Goal: Information Seeking & Learning: Understand process/instructions

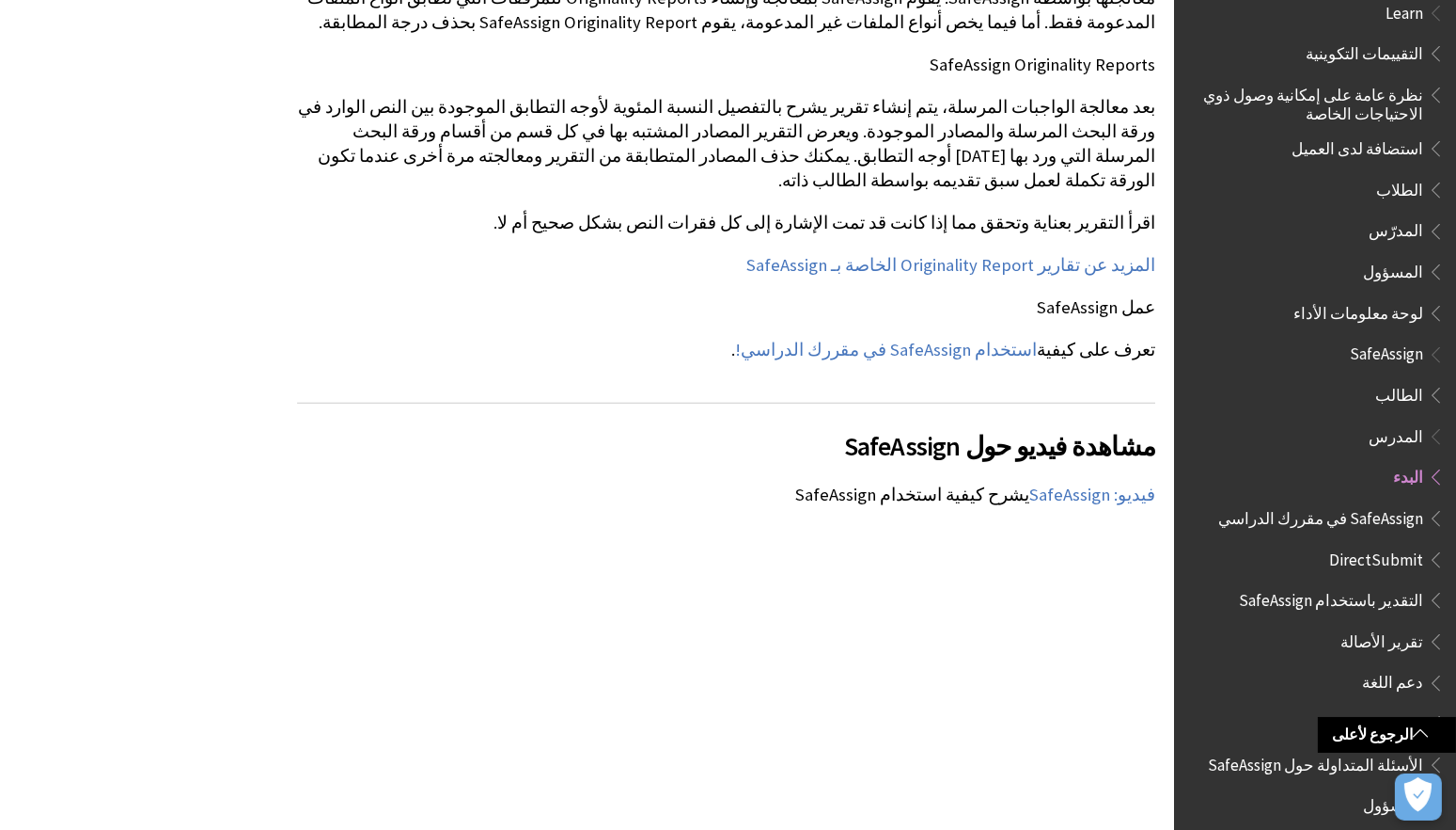
scroll to position [2038, 0]
click at [997, 338] on link "استخدام SafeAssign في مقررك الدراسي!" at bounding box center [885, 349] width 302 height 23
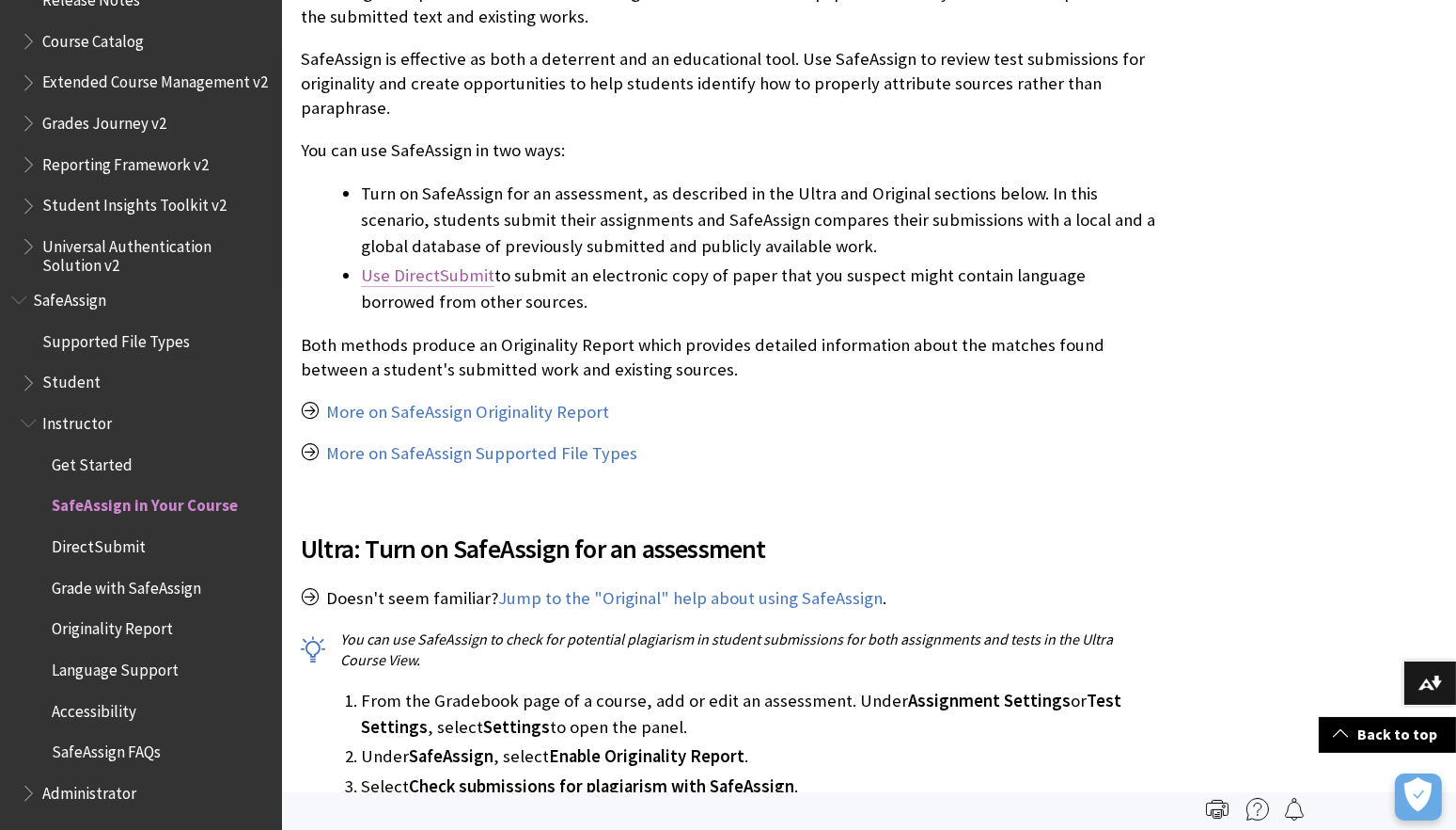
click at [462, 269] on link "Use DirectSubmit" at bounding box center [427, 275] width 133 height 23
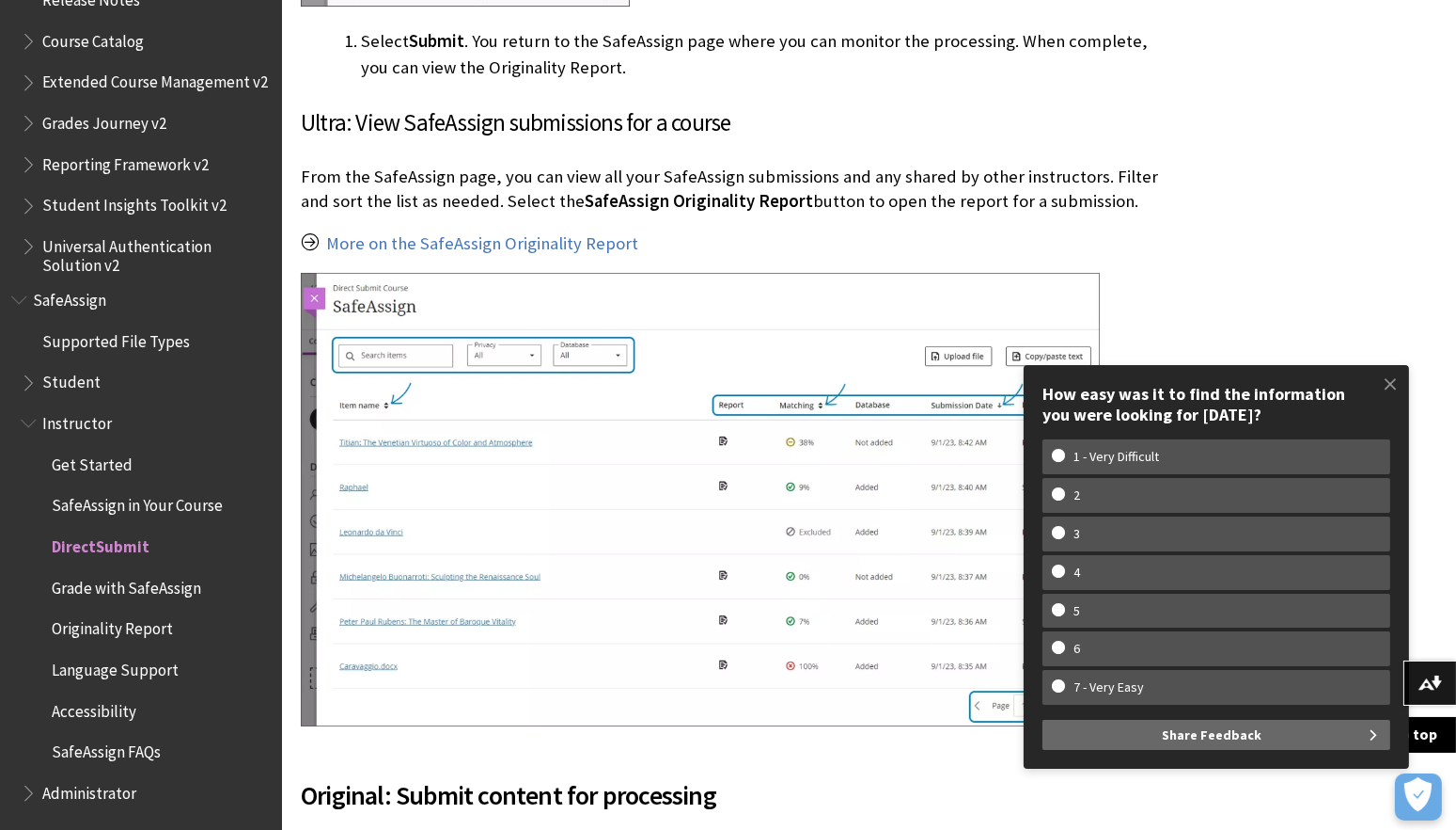
scroll to position [2664, 0]
click at [1400, 378] on span at bounding box center [1390, 384] width 40 height 40
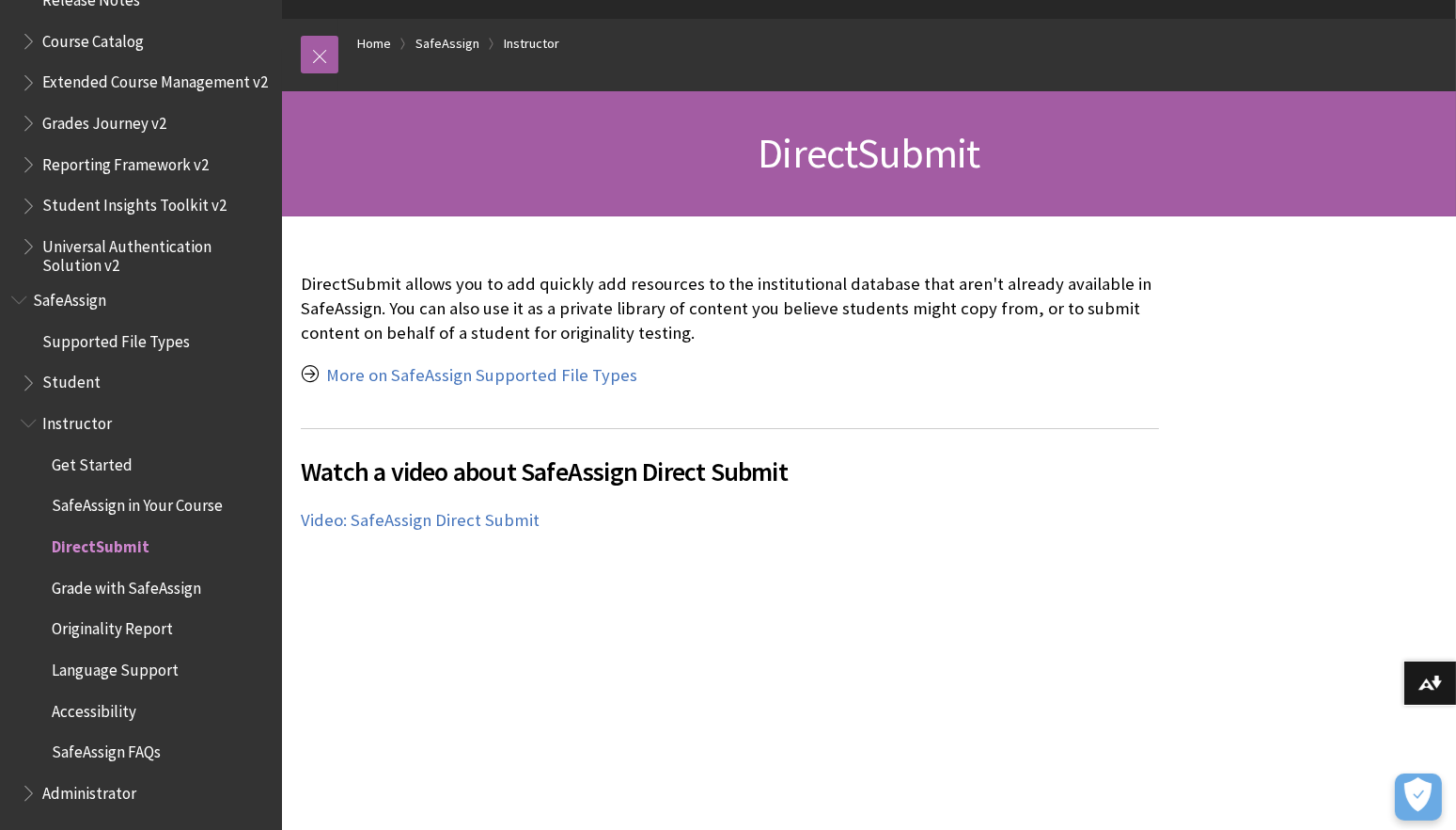
scroll to position [177, 0]
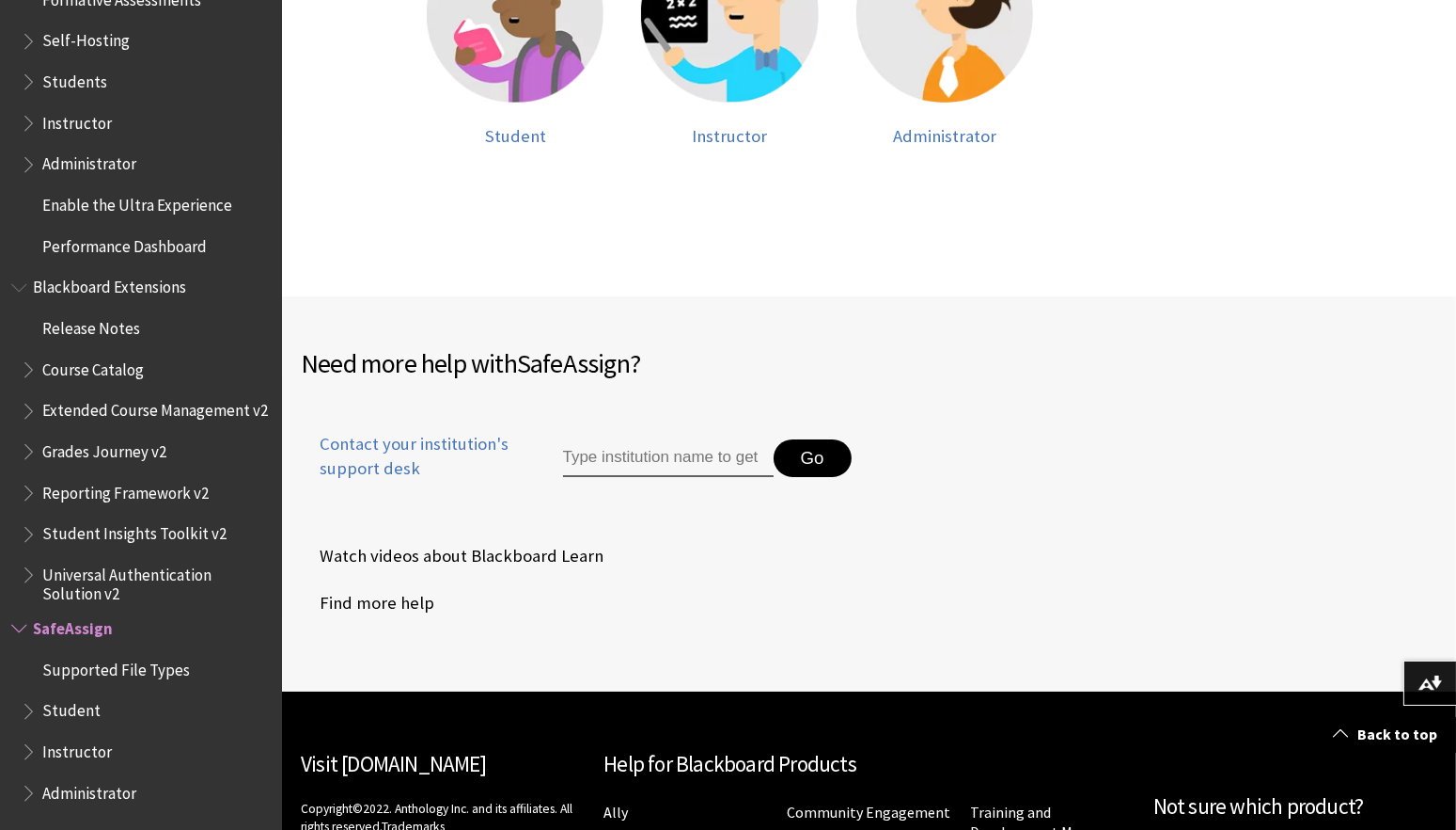
scroll to position [625, 0]
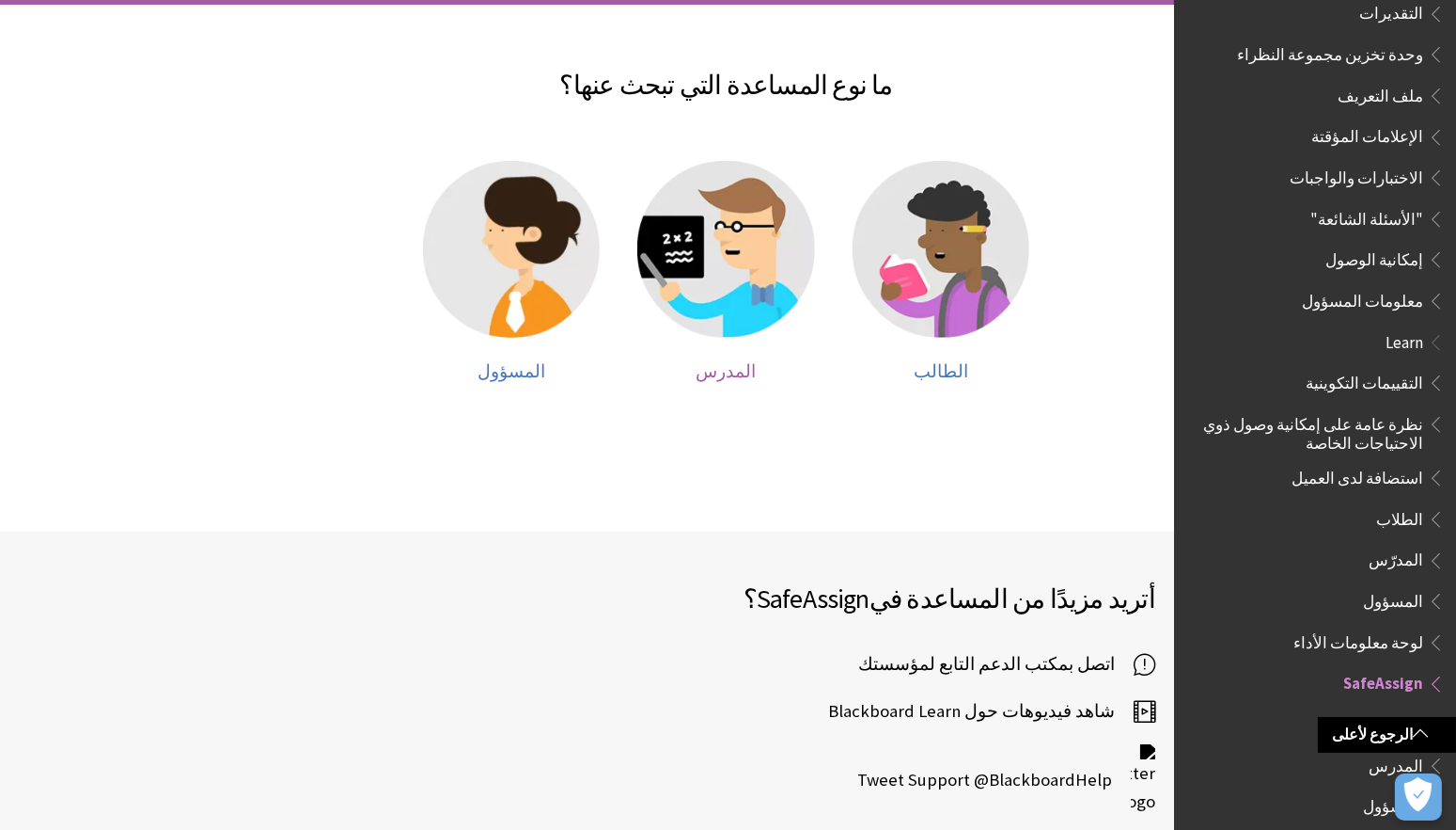
scroll to position [313, 0]
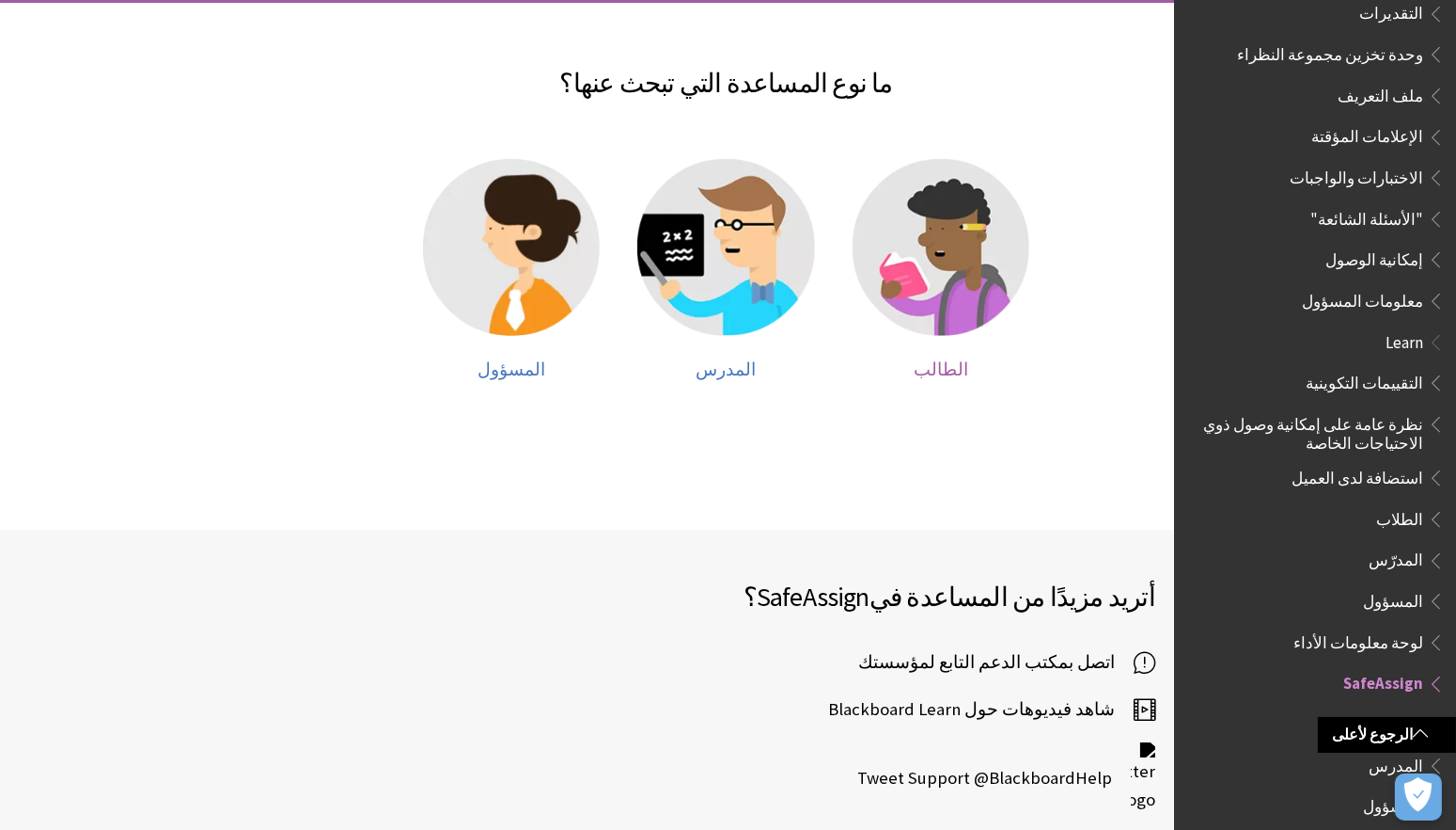
click at [931, 359] on span "الطالب" at bounding box center [941, 370] width 55 height 22
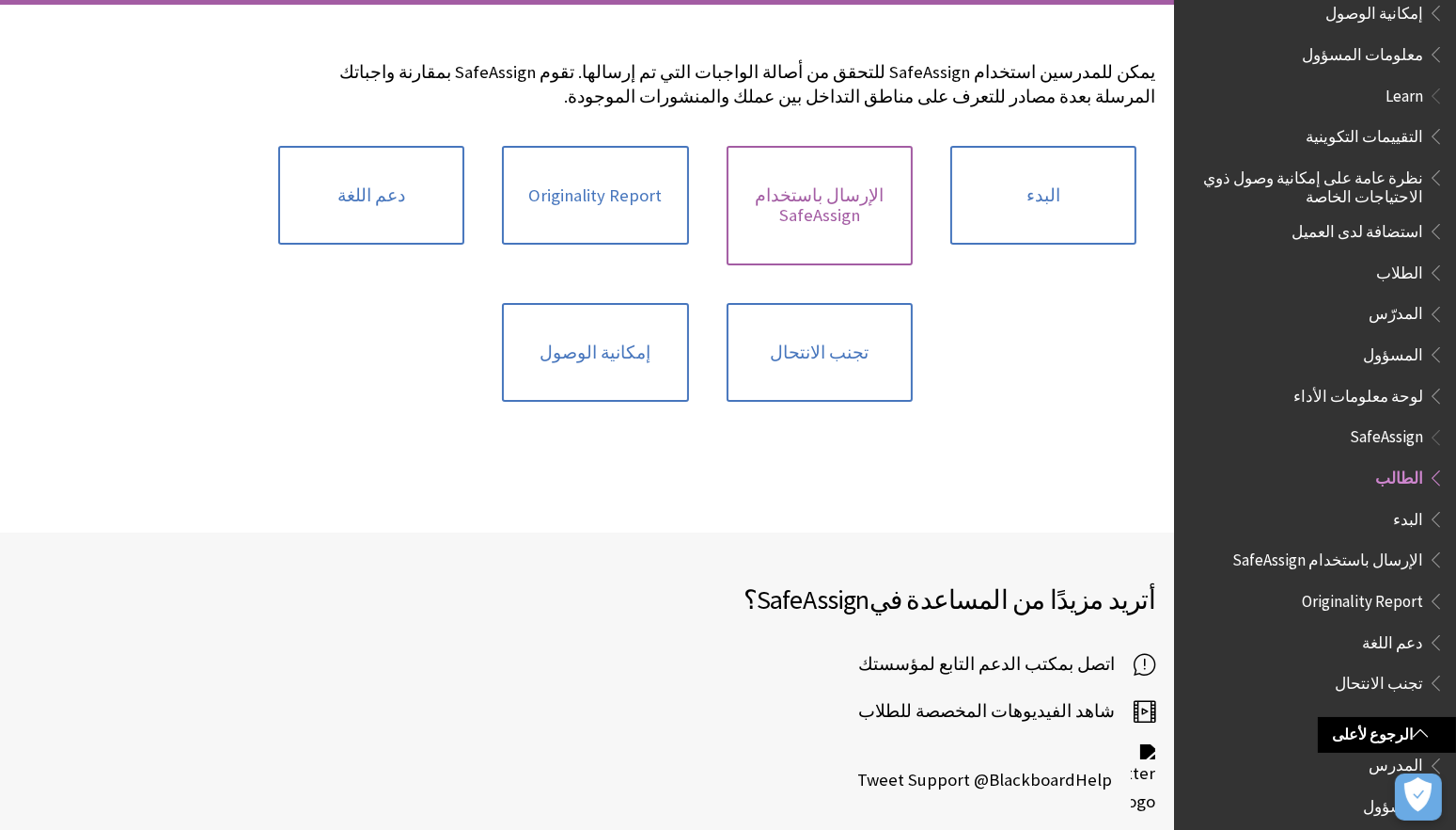
scroll to position [312, 0]
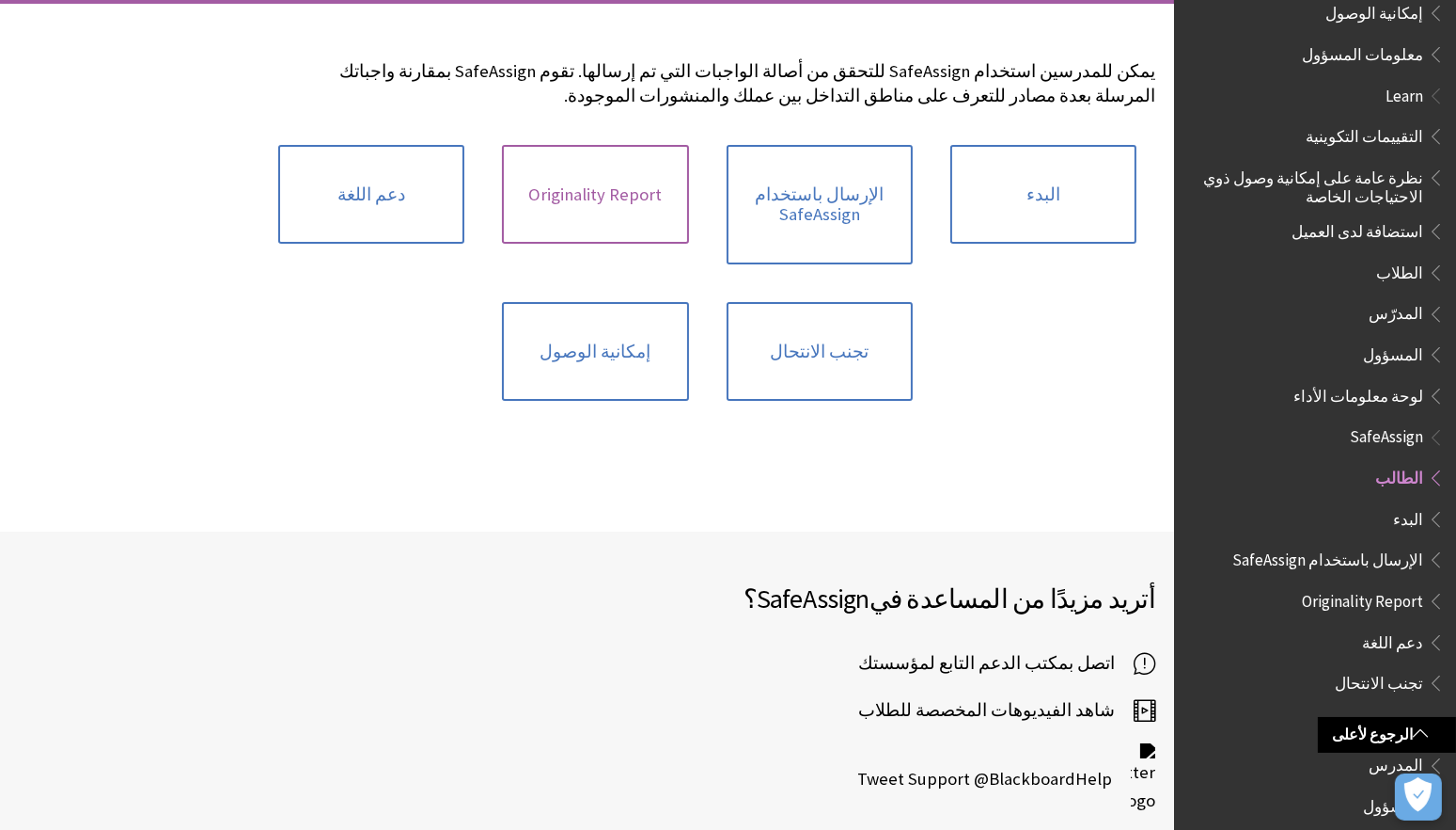
click at [635, 193] on link "Originality Report" at bounding box center [595, 194] width 186 height 100
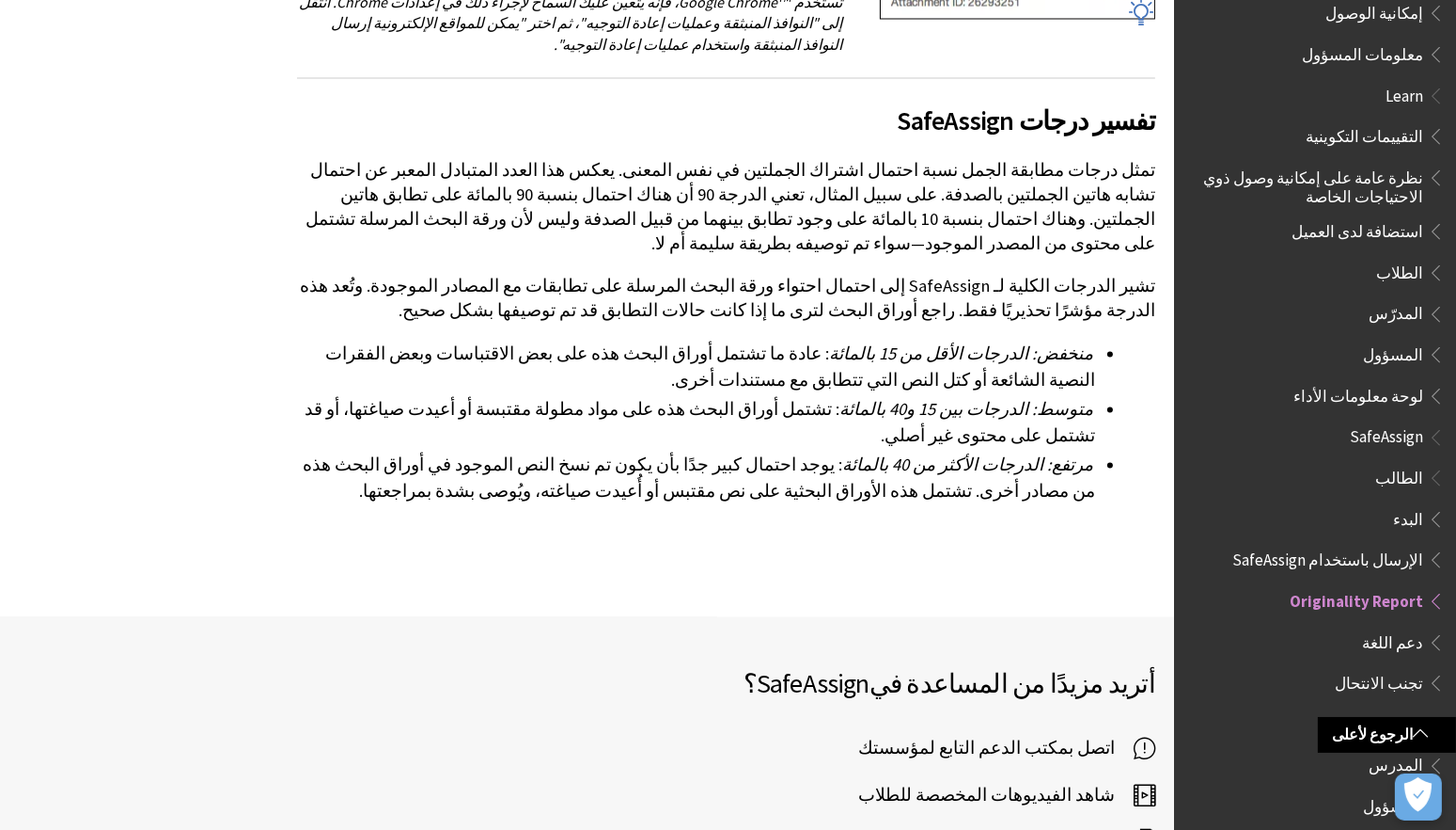
scroll to position [5295, 0]
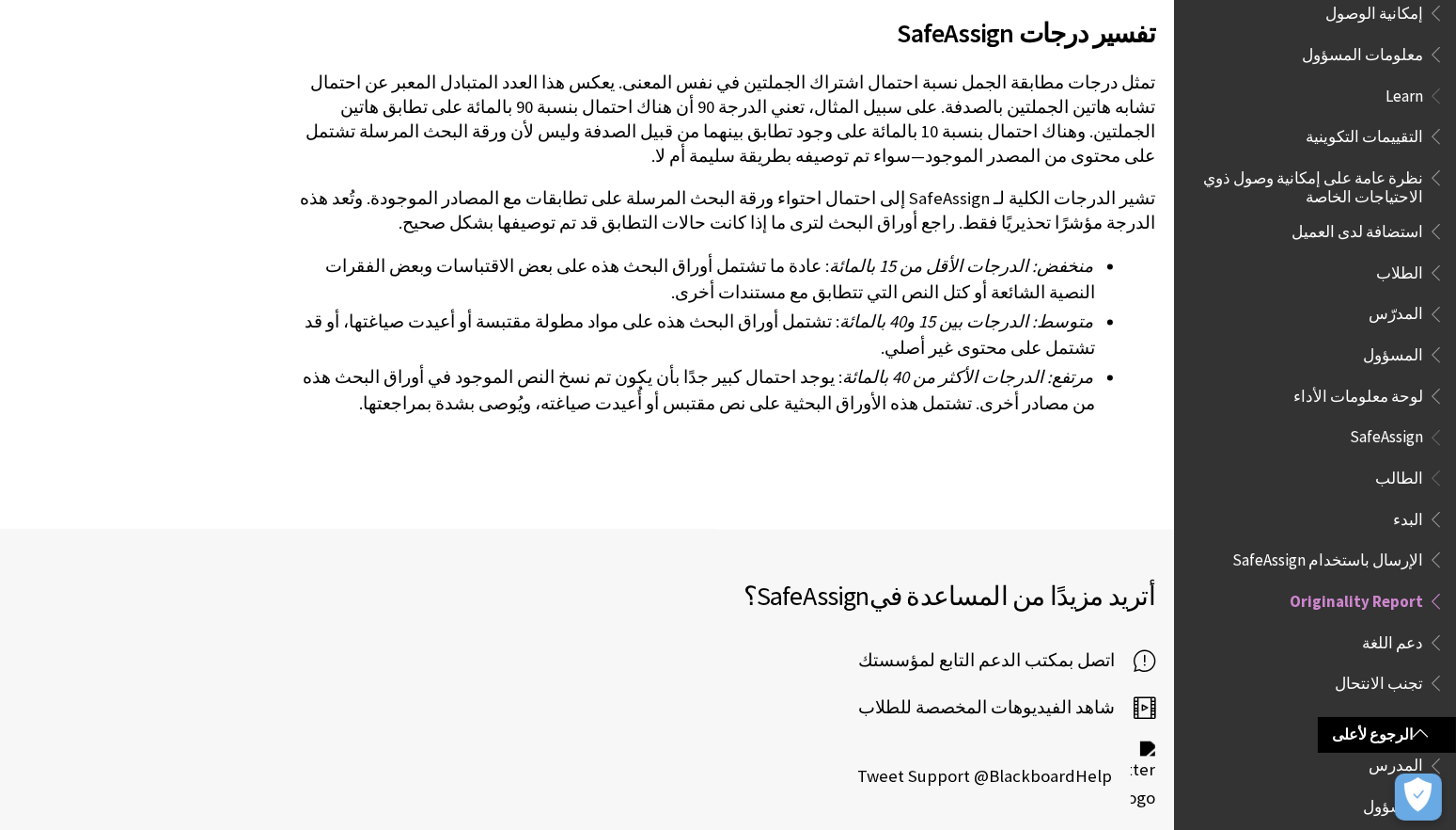
click at [1339, 546] on span "الإرسال باستخدام SafeAssign" at bounding box center [1329, 556] width 191 height 25
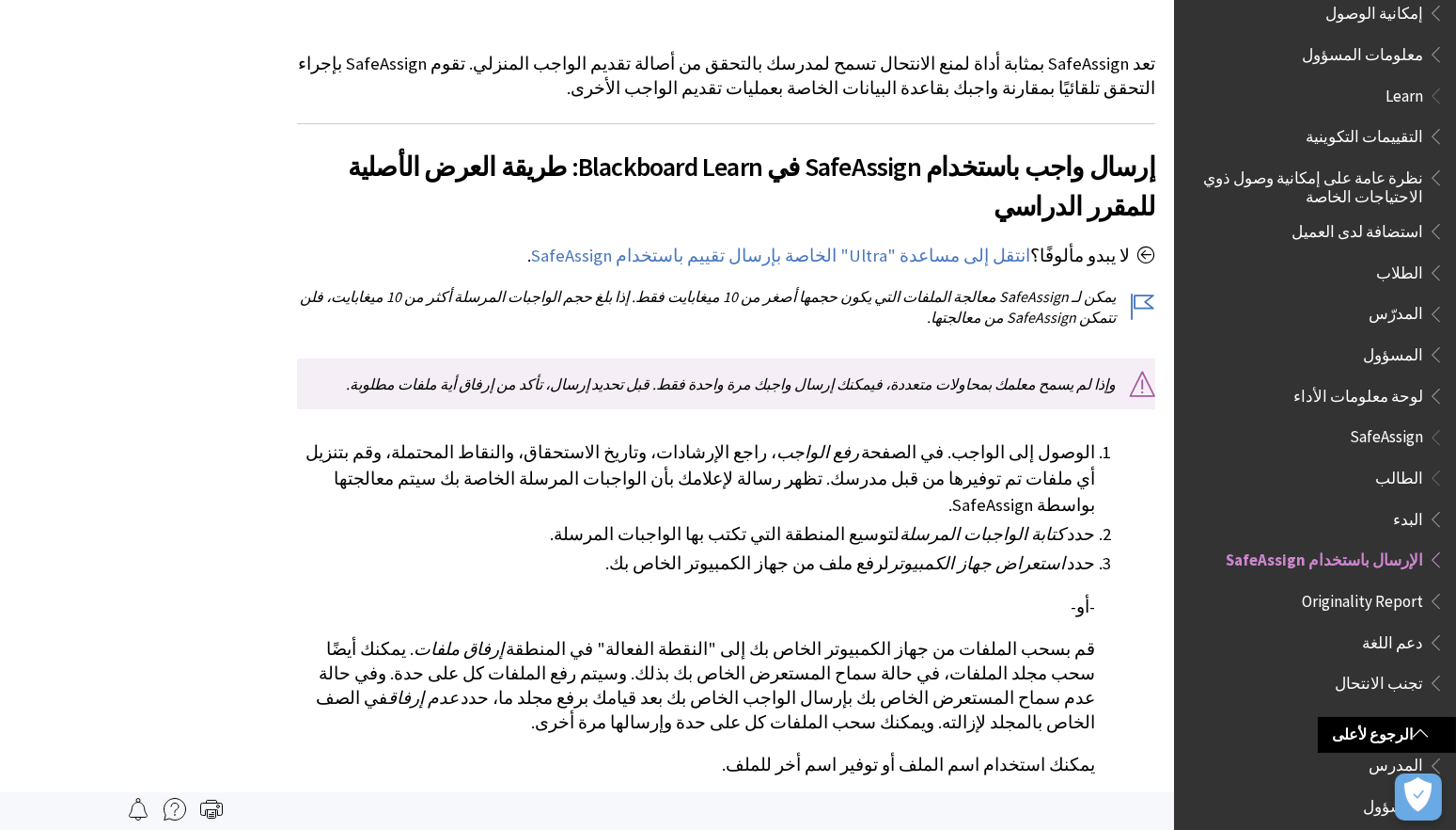
scroll to position [318, 0]
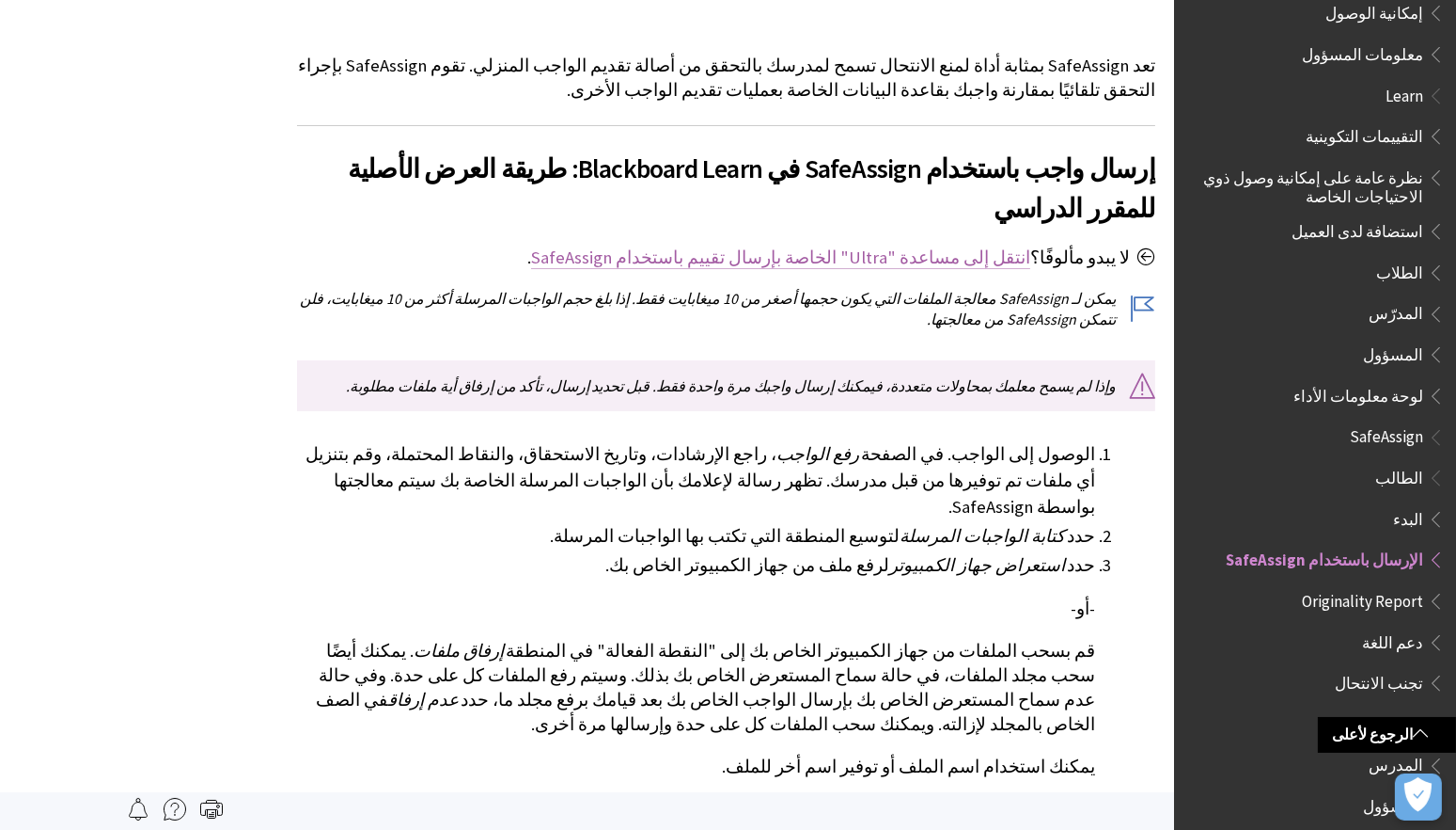
click at [983, 246] on link "انتقل إلى مساعدة "Ultra" الخاصة بإرسال تقييم باستخدام SafeAssign" at bounding box center [780, 257] width 499 height 23
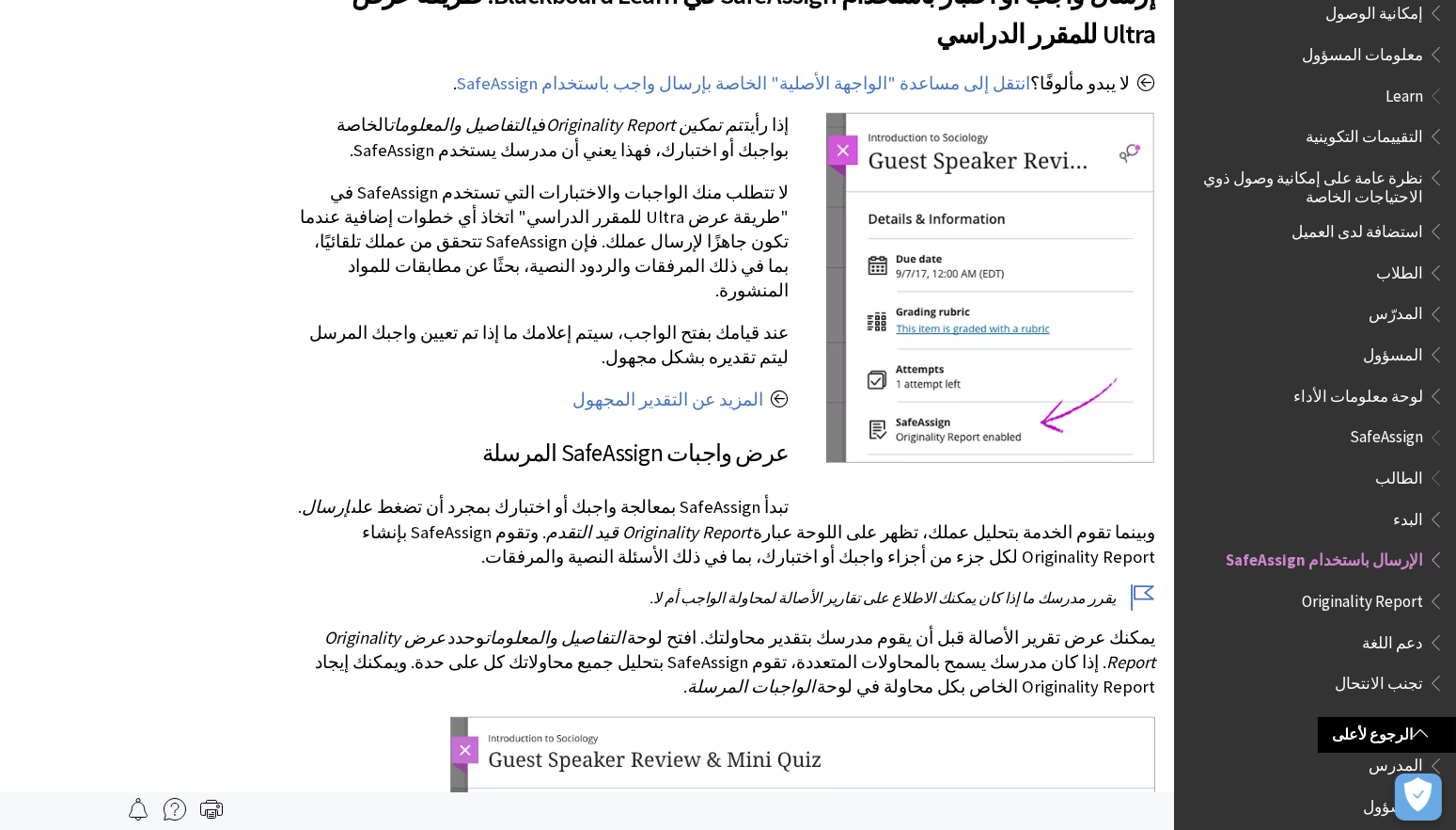
scroll to position [2162, 0]
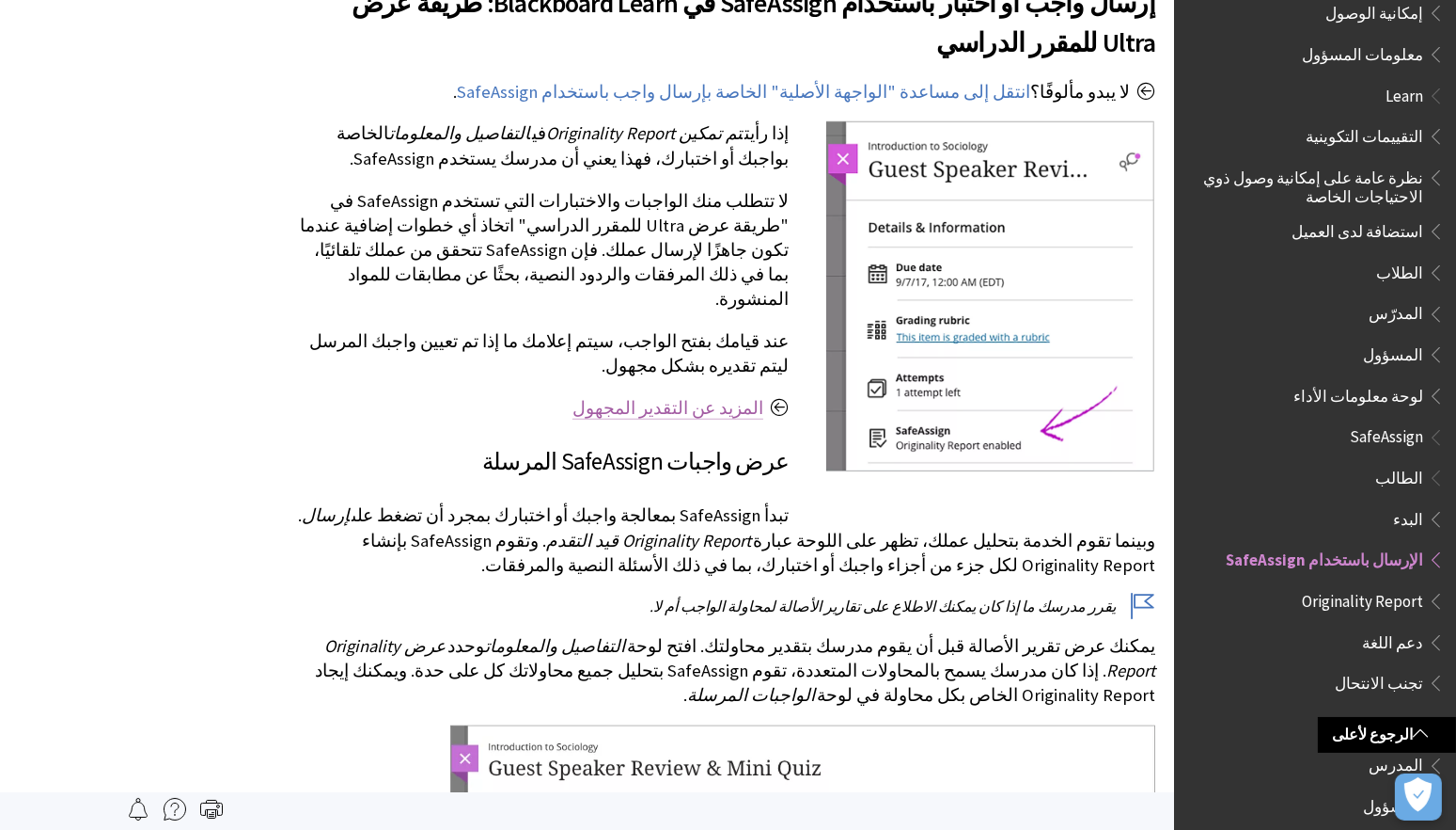
click at [720, 397] on link "المزيد عن التقدير المجهول" at bounding box center [668, 408] width 191 height 23
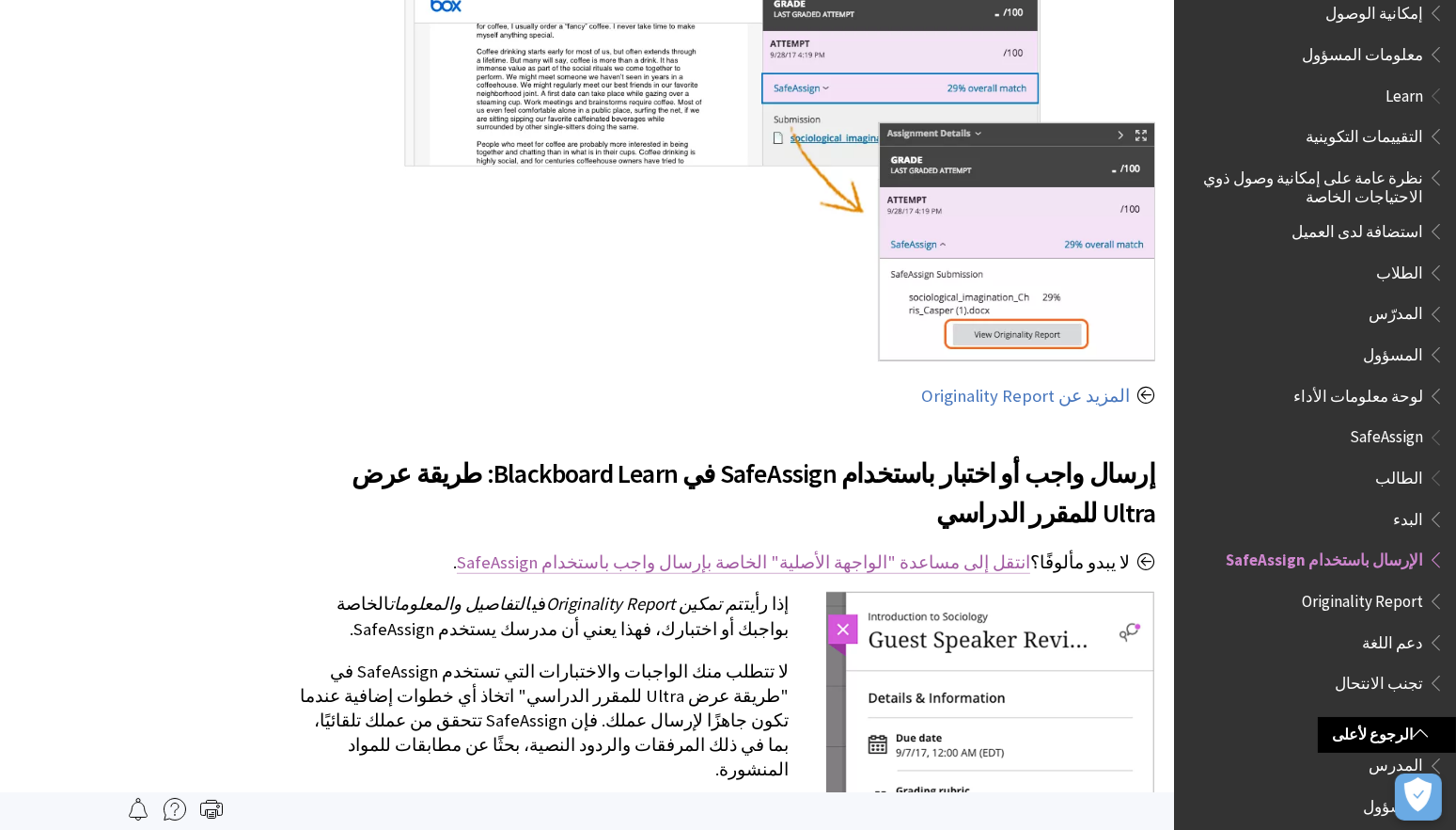
click at [728, 551] on link "انتقل إلى مساعدة "الواجهة الأصلية" الخاصة بإرسال واجب باستخدام SafeAssign" at bounding box center [744, 562] width 574 height 23
